Goal: Task Accomplishment & Management: Use online tool/utility

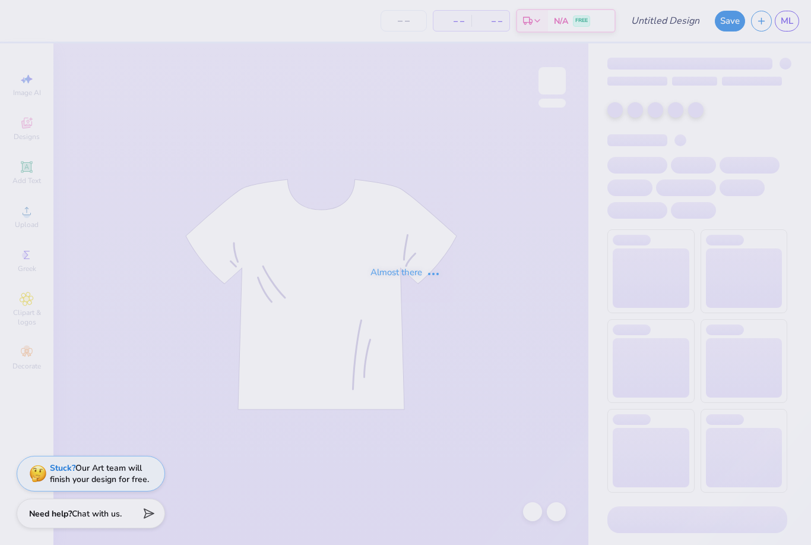
type input "shorts set"
type input "25"
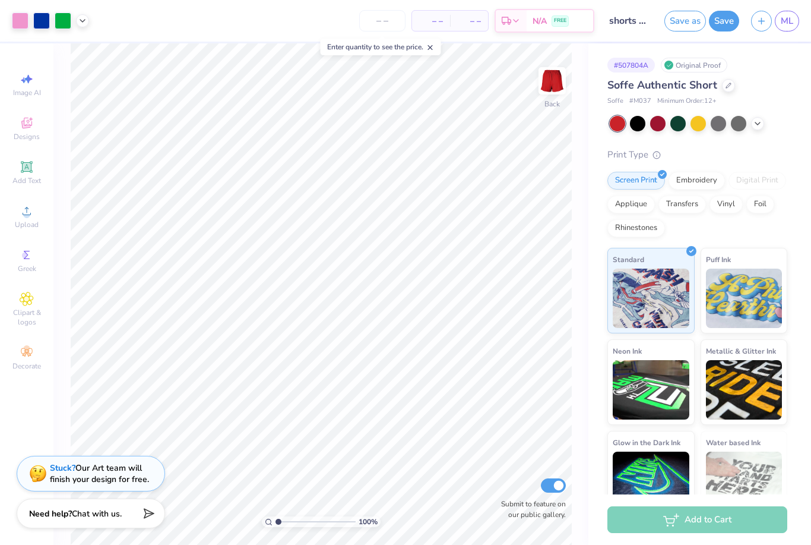
click at [680, 124] on div at bounding box center [678, 123] width 15 height 15
click at [726, 24] on button "Save" at bounding box center [724, 21] width 30 height 21
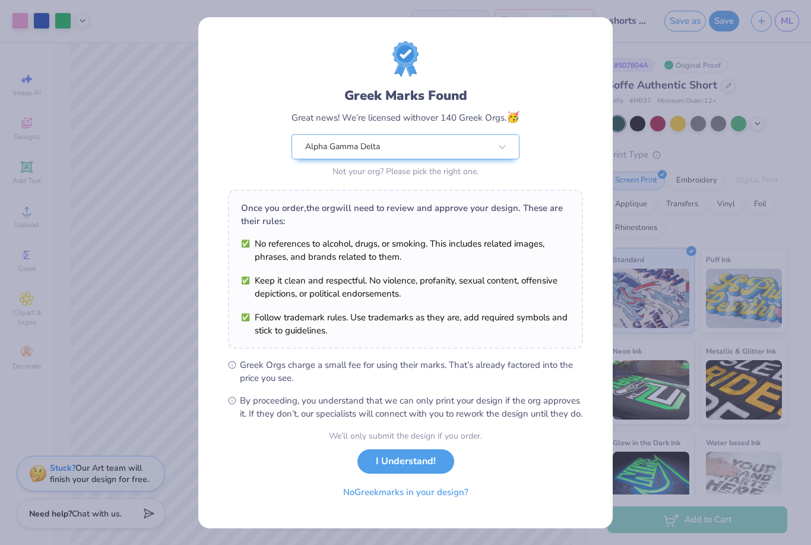
click at [436, 504] on button "No Greek marks in your design?" at bounding box center [406, 492] width 146 height 24
